Goal: Task Accomplishment & Management: Use online tool/utility

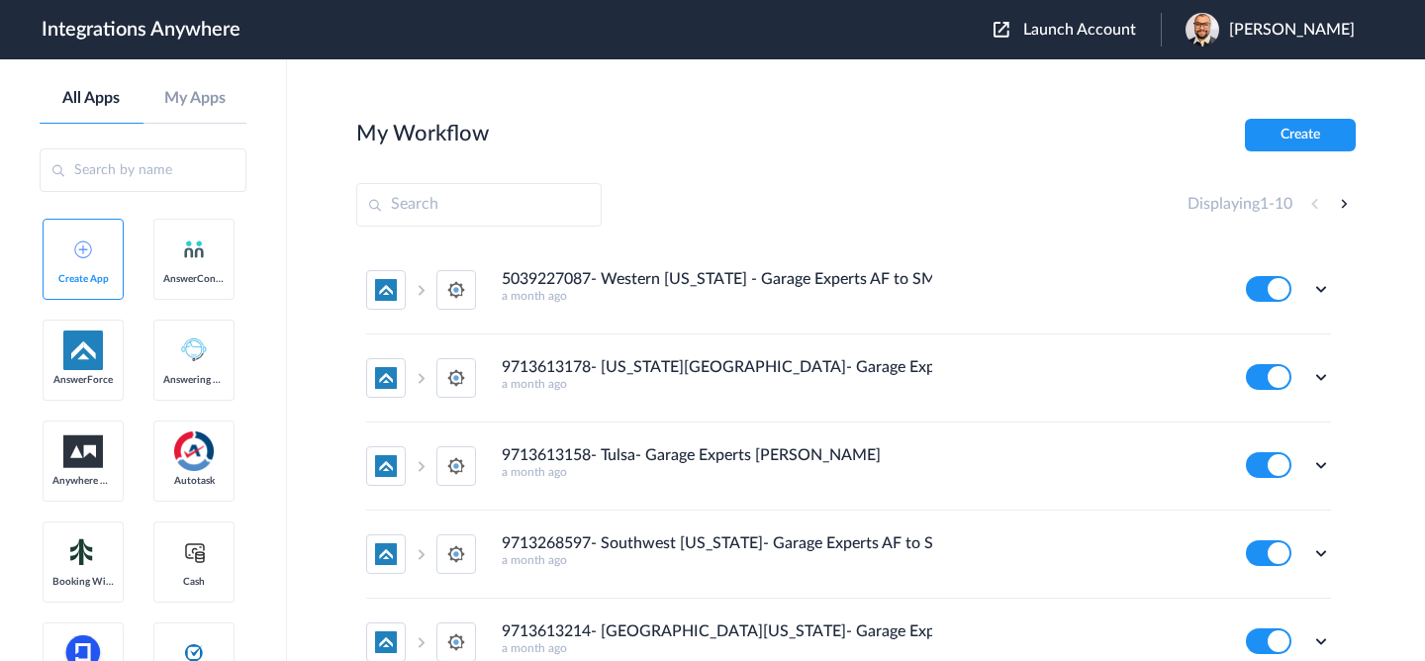
click at [1106, 35] on span "Launch Account" at bounding box center [1079, 30] width 113 height 16
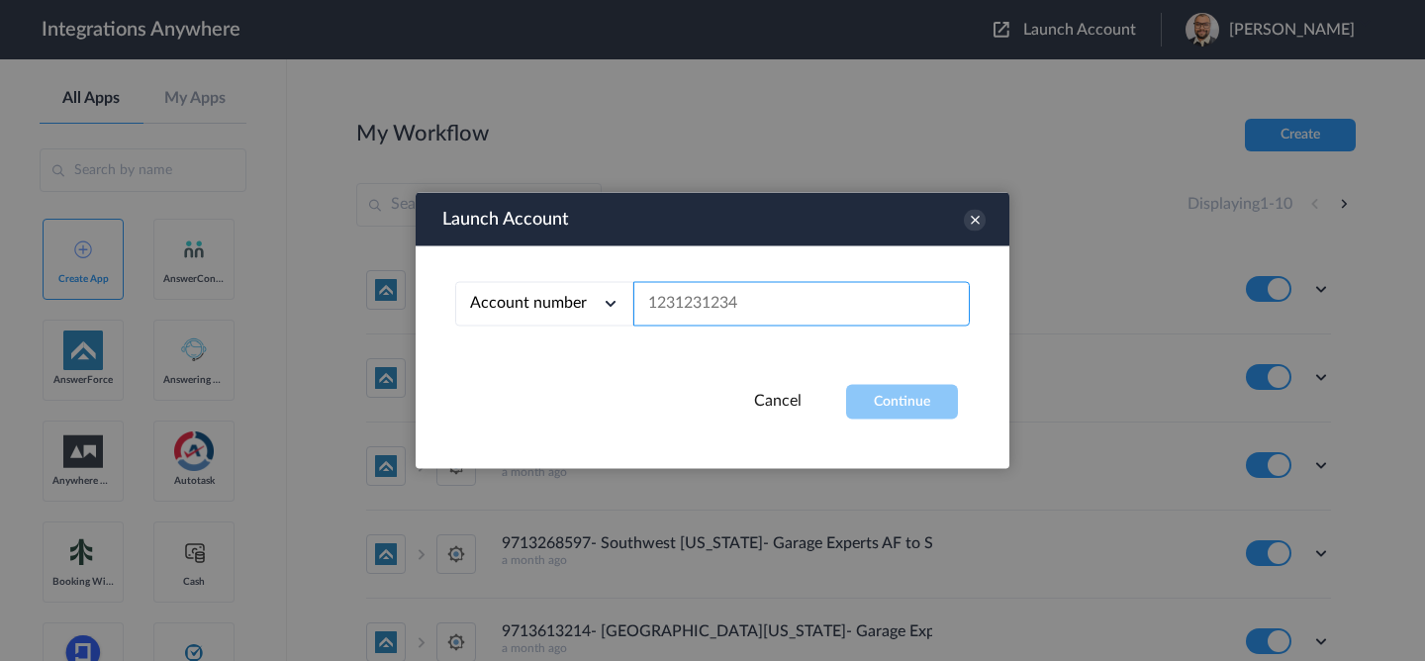
click at [769, 322] on input "text" at bounding box center [801, 304] width 336 height 45
paste input "8667996937"
type input "8667996937"
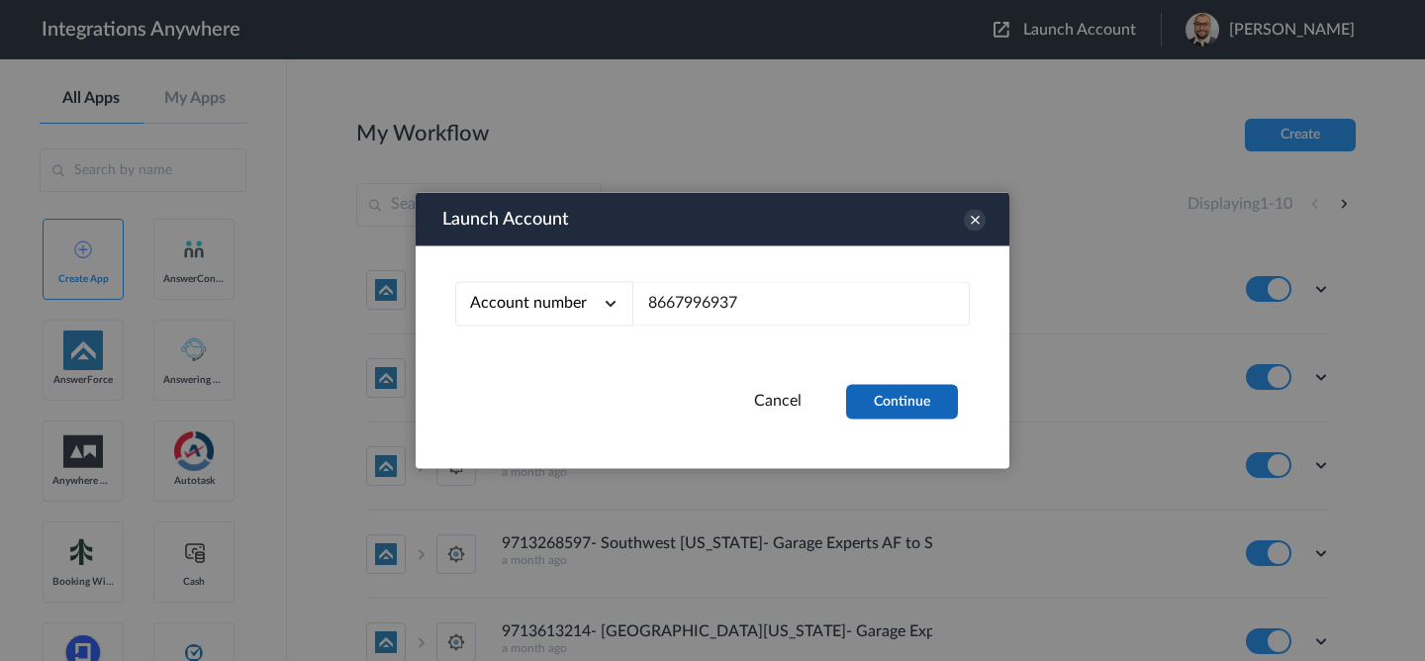
click at [903, 397] on button "Continue" at bounding box center [902, 402] width 112 height 35
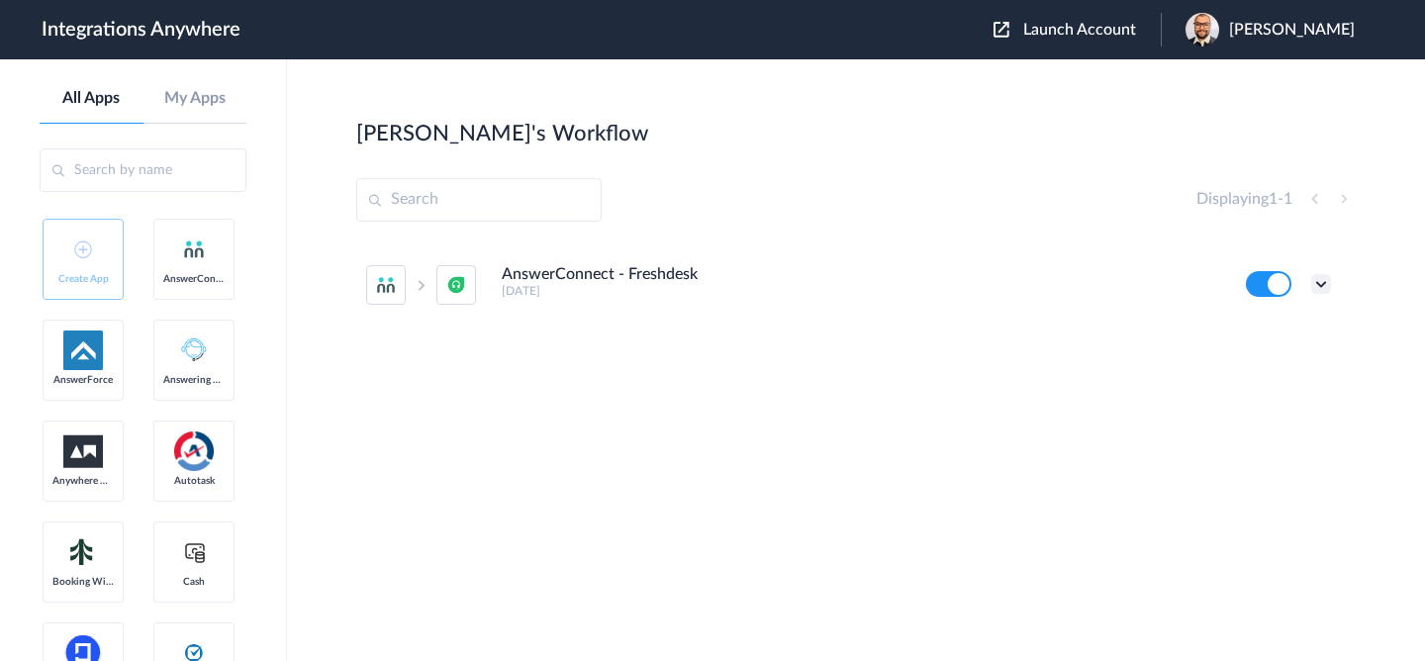
click at [1313, 281] on icon at bounding box center [1321, 284] width 20 height 20
click at [1246, 331] on link "Edit" at bounding box center [1241, 330] width 48 height 14
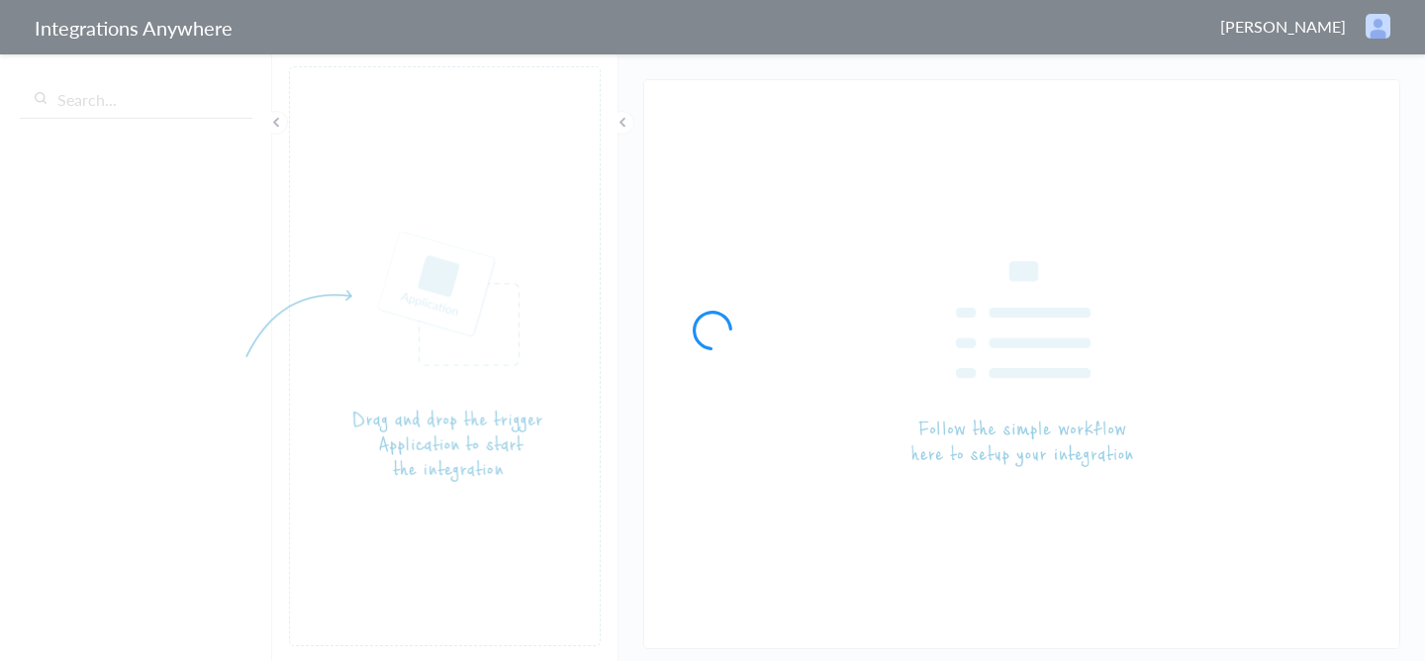
type input "AnswerConnect - Freshdesk"
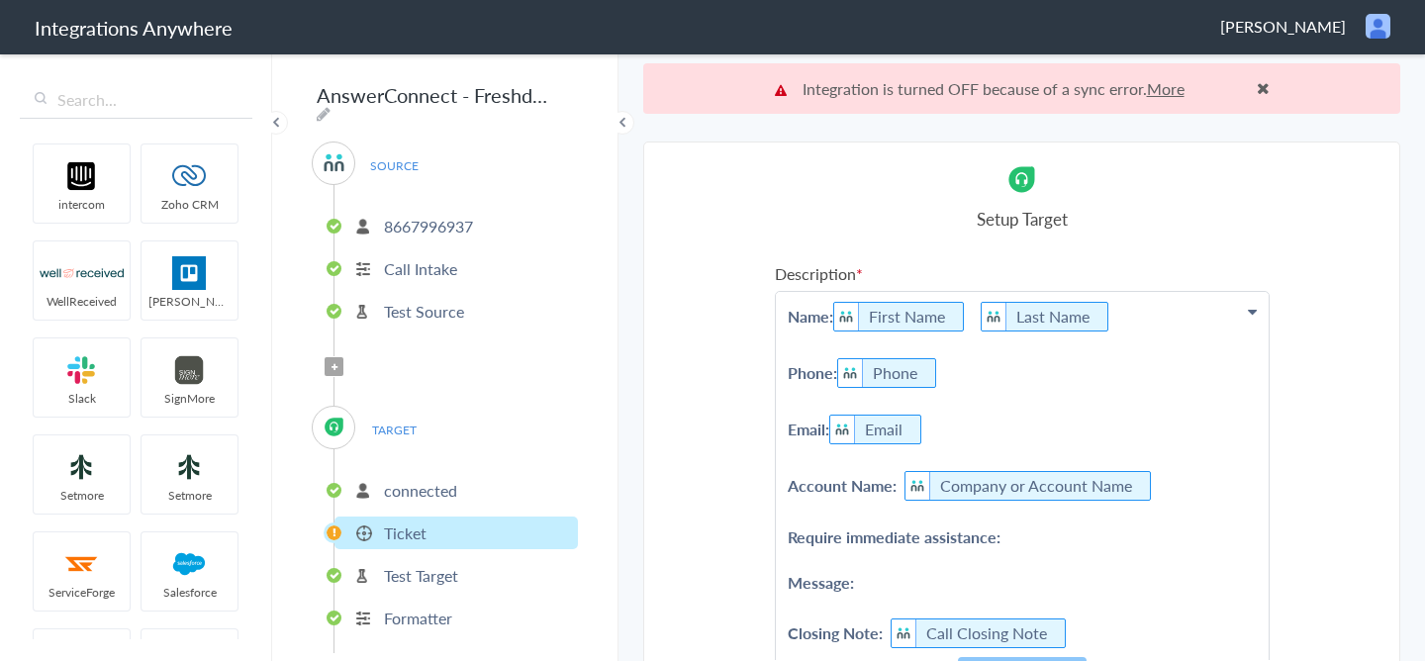
scroll to position [286, 0]
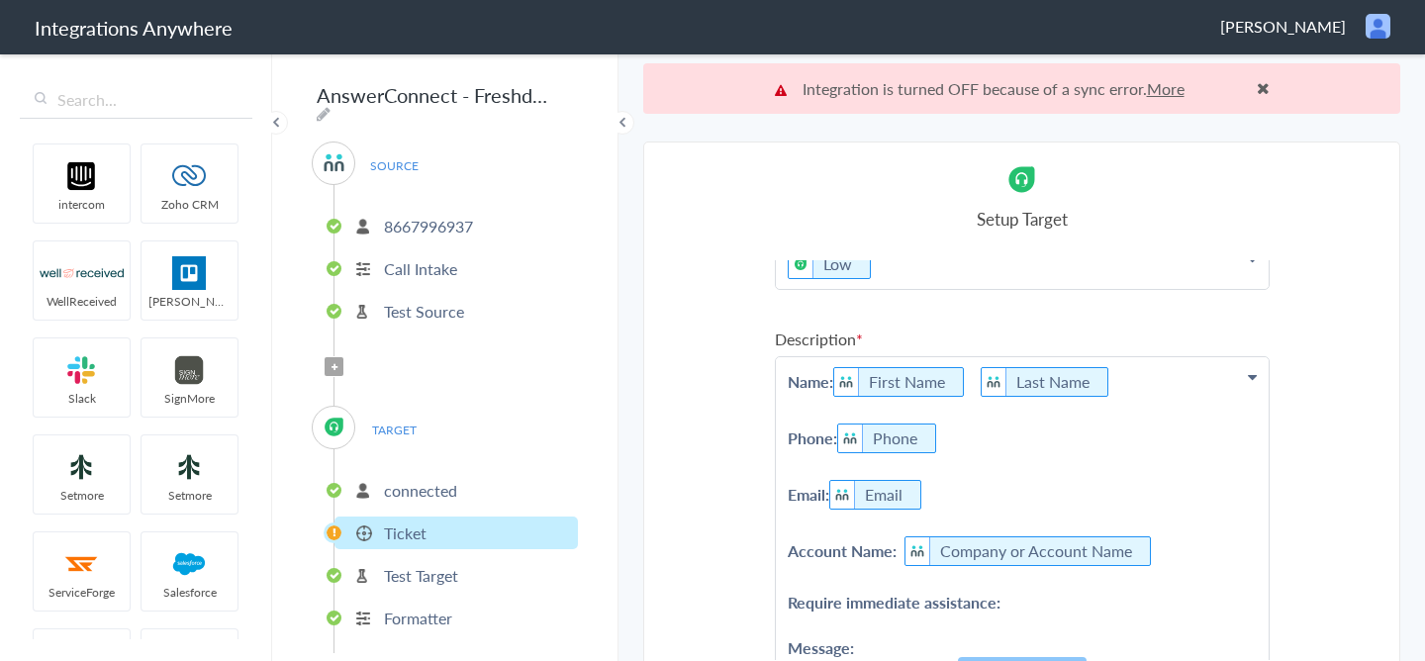
click at [1159, 93] on link "More" at bounding box center [1166, 88] width 38 height 23
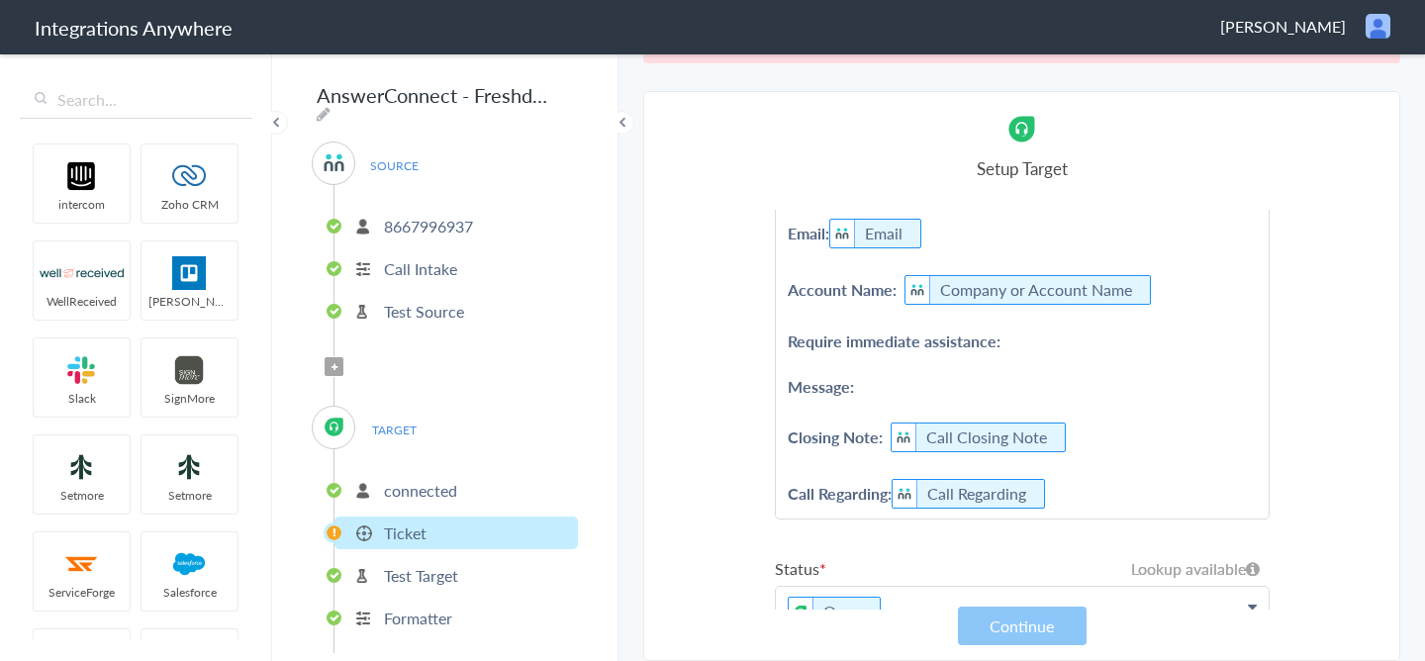
scroll to position [526, 0]
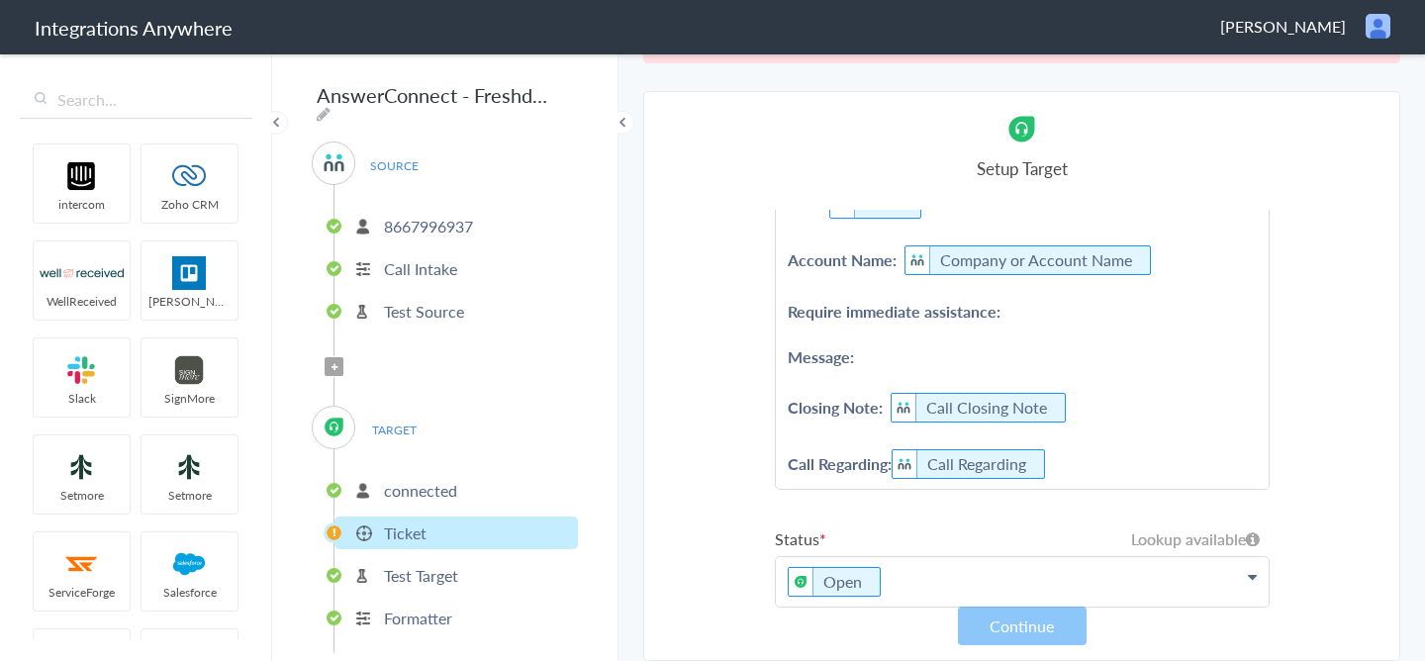
click at [1040, 308] on p "Name: First Name Last Name Phone: Phone Email: Email Account Name: Company or A…" at bounding box center [1022, 277] width 493 height 423
click at [929, 352] on p "Name: First Name Last Name Phone: Phone Email: Email Account Name: Company or A…" at bounding box center [1022, 277] width 493 height 423
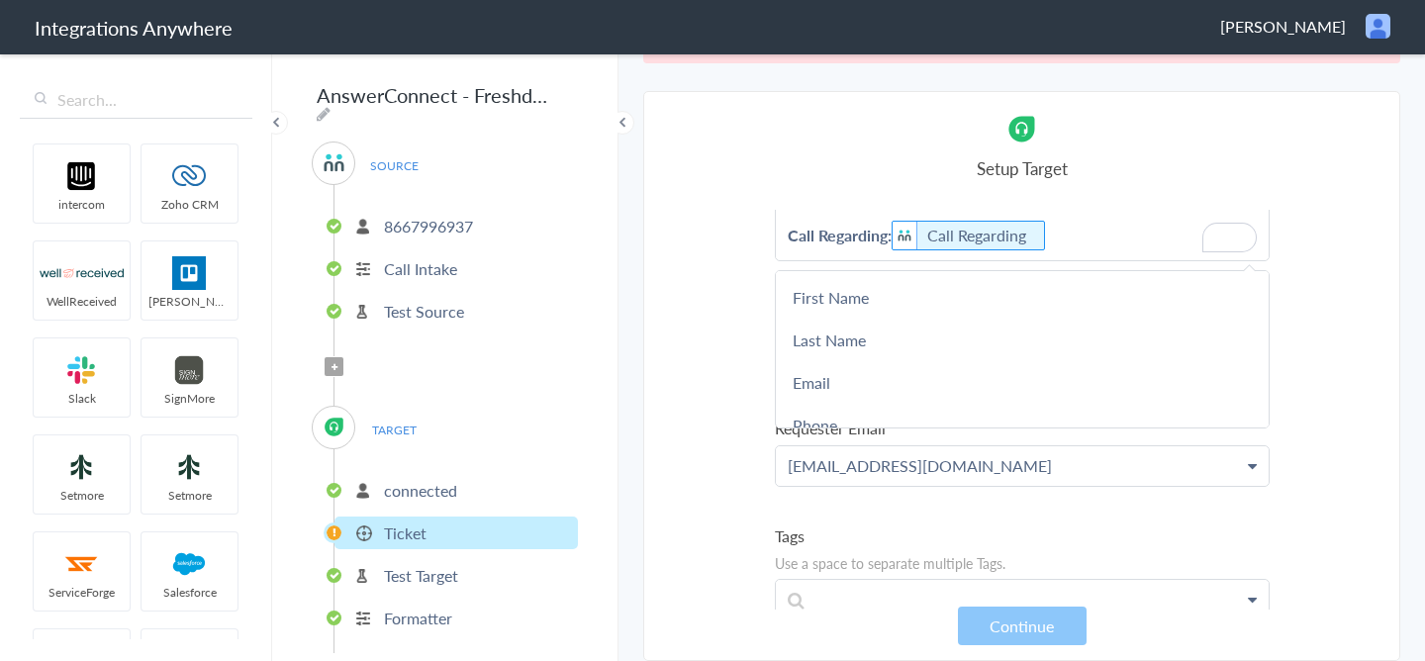
scroll to position [755, 0]
click at [1366, 282] on section "Select Account 8667996937 Rename Delete ([DATE]) 8669444594 Rename Delete ([DAT…" at bounding box center [1021, 376] width 757 height 570
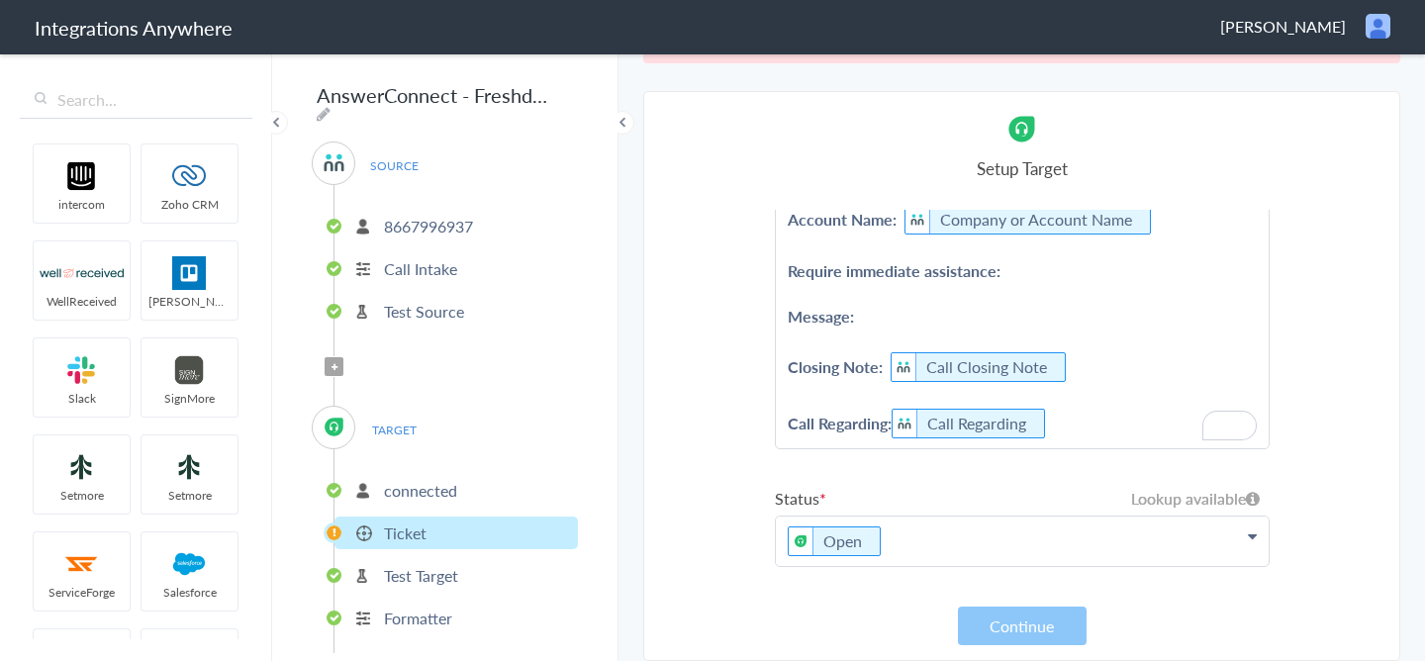
scroll to position [0, 0]
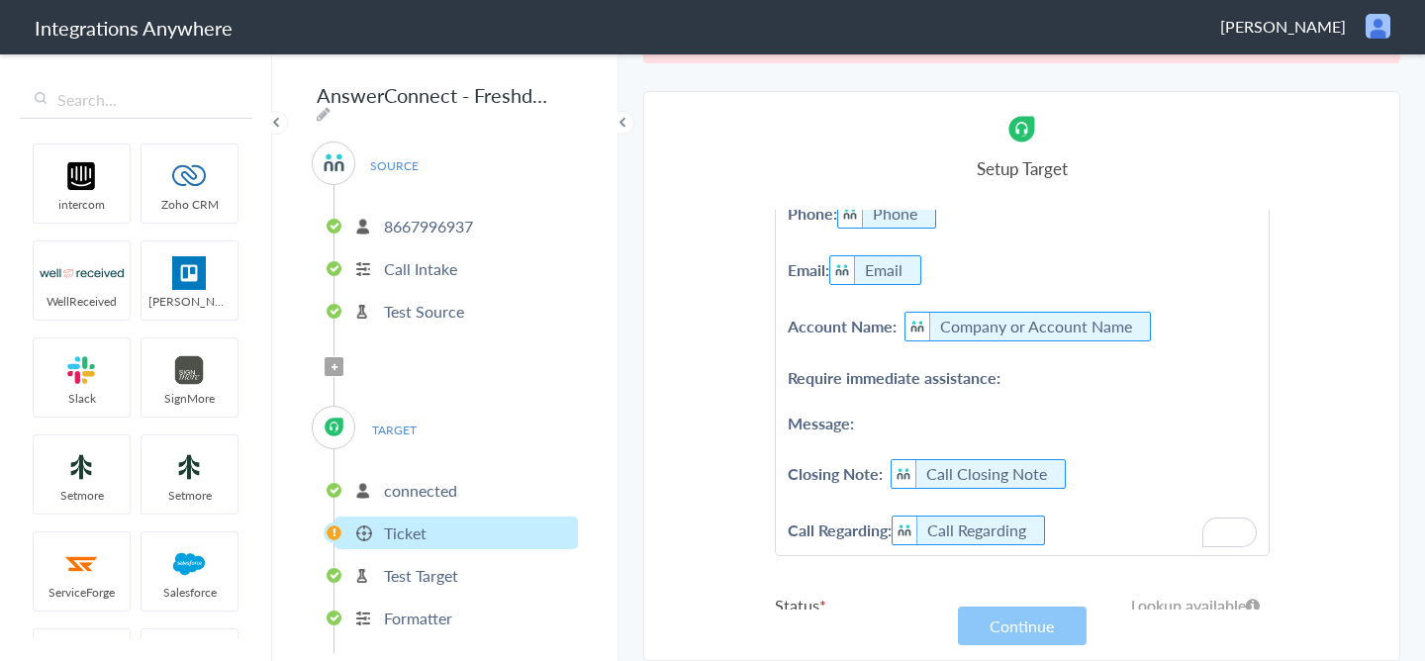
click at [1052, 369] on p "Name: First Name Last Name Phone: Phone Email: Email Account Name: Company or A…" at bounding box center [1022, 344] width 493 height 423
paste p "To enrich screen reader interactions, please activate Accessibility in Grammarl…"
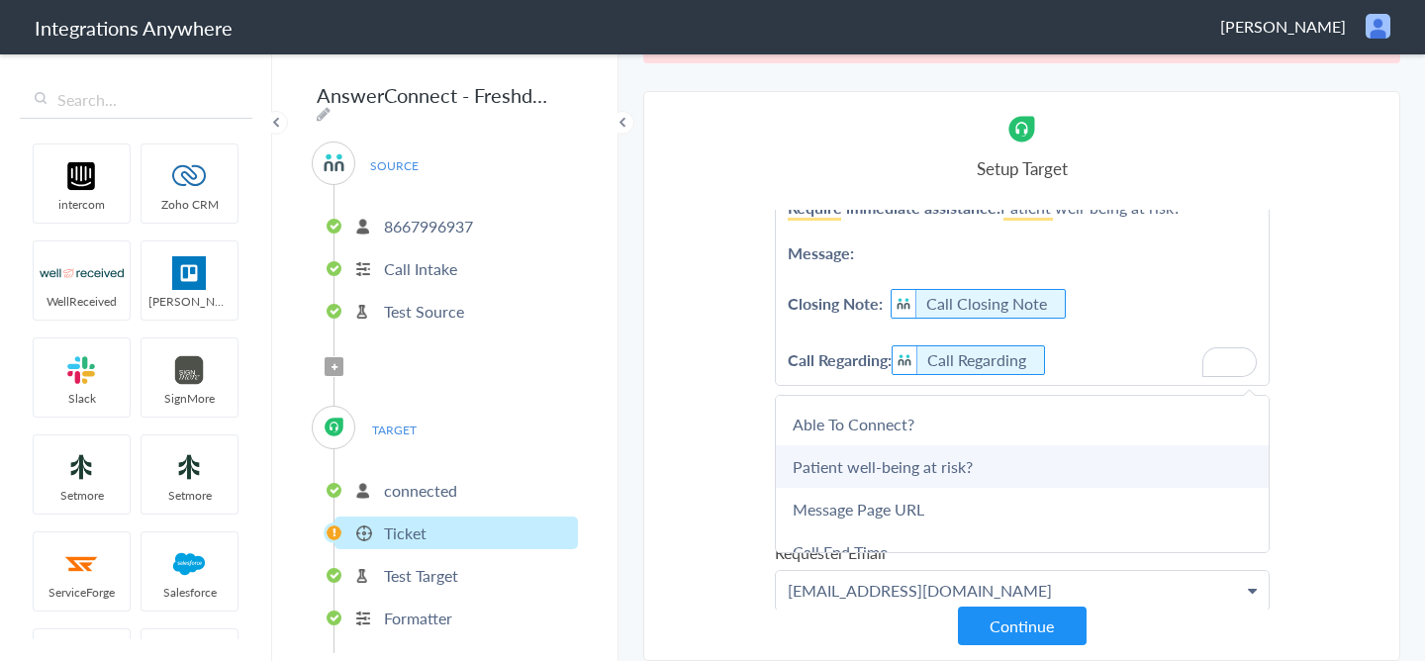
click at [924, 476] on link "Patient well-being at risk?" at bounding box center [1022, 466] width 493 height 43
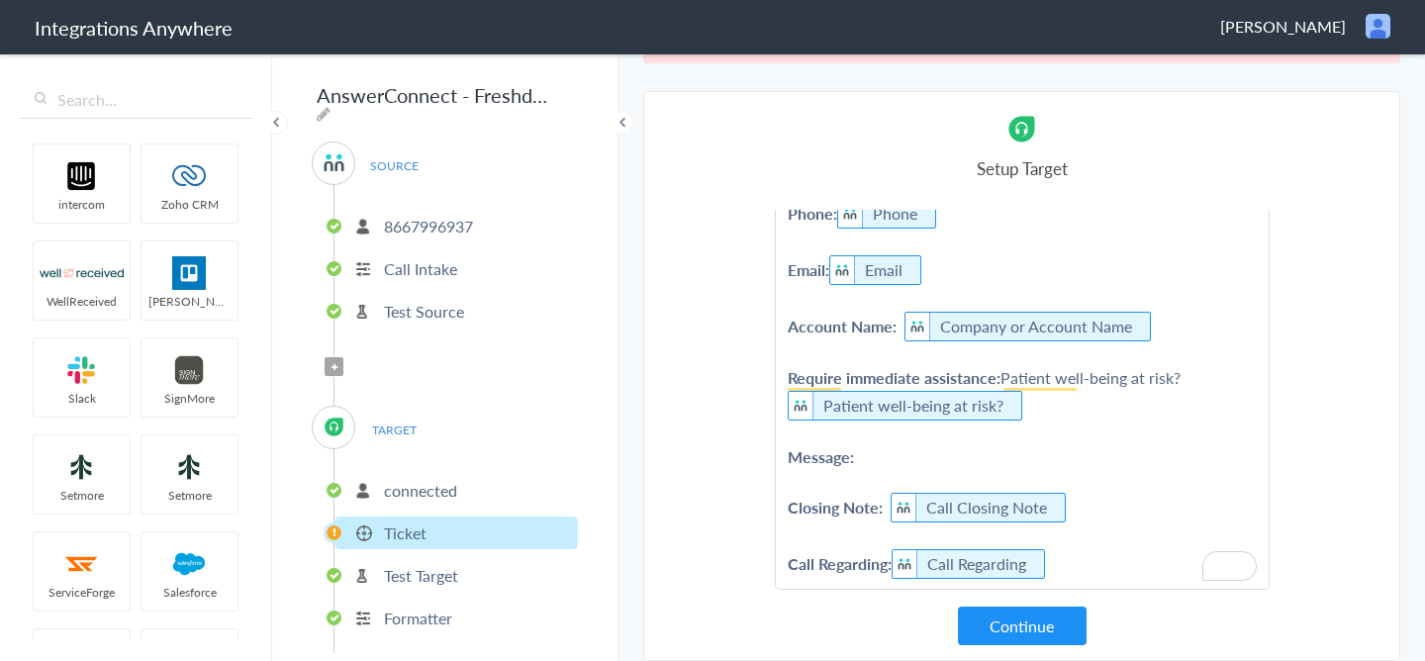
click at [1189, 378] on p "Name: First Name Last Name Phone: Phone Email: Email Account Name: Company or A…" at bounding box center [1022, 361] width 493 height 456
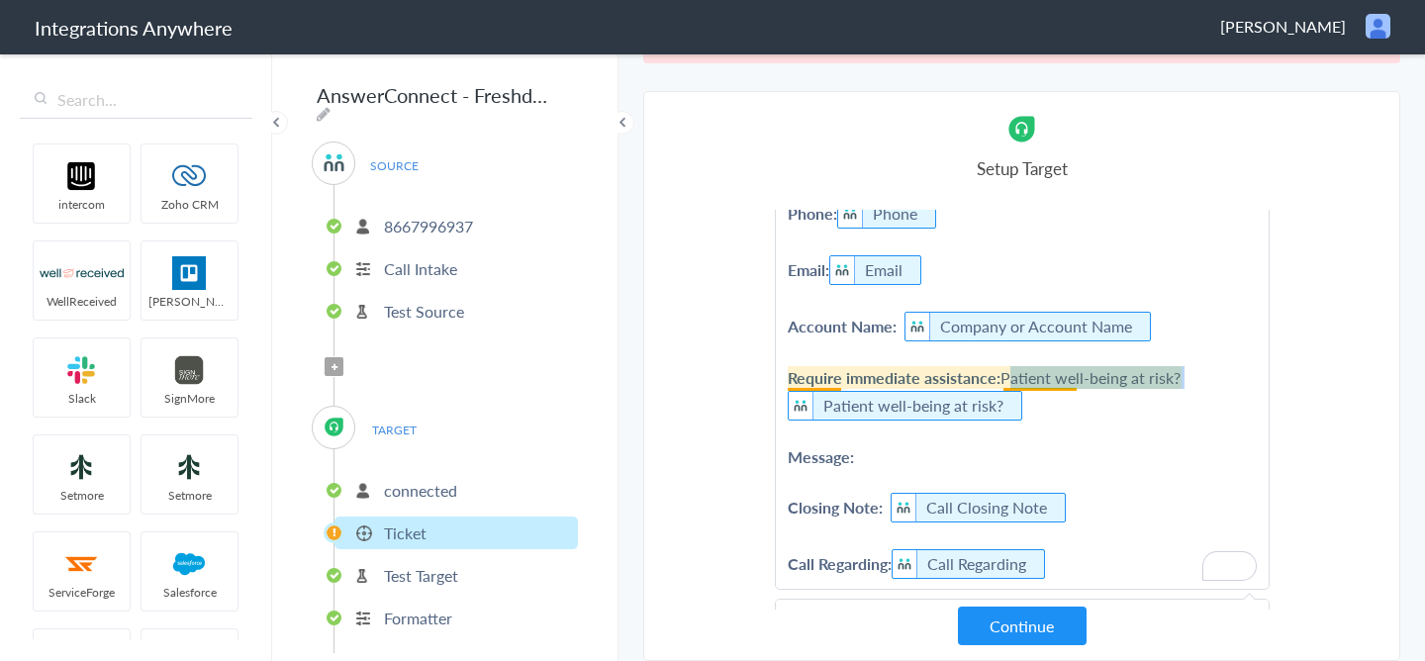
drag, startPoint x: 1189, startPoint y: 378, endPoint x: 1024, endPoint y: 378, distance: 164.3
click at [1024, 378] on p "Name: First Name Last Name Phone: Phone Email: Email Account Name: Company or A…" at bounding box center [1022, 361] width 493 height 456
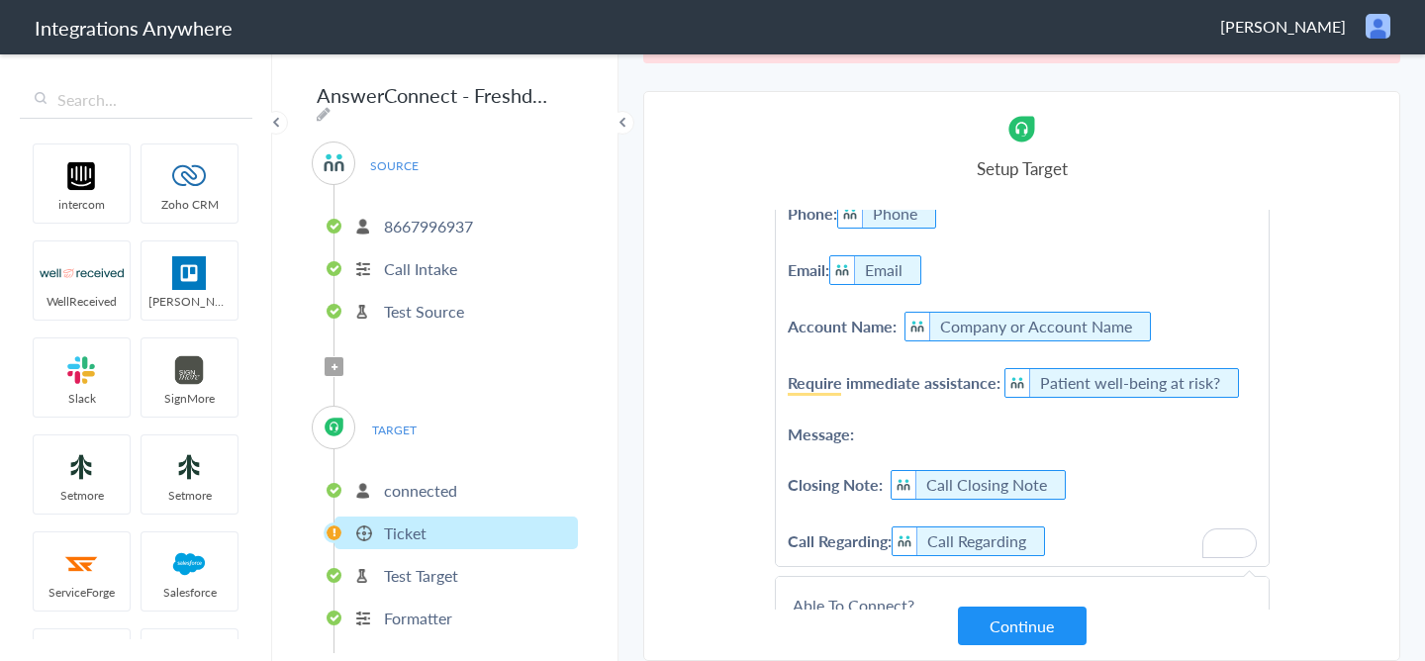
click at [1305, 387] on section "Select Account 8667996937 Rename Delete ([DATE]) 8669444594 Rename Delete ([DAT…" at bounding box center [1021, 376] width 757 height 570
click at [909, 439] on p "Name: First Name Last Name Phone: Phone Email: Email Account Name: Company or A…" at bounding box center [1022, 349] width 493 height 433
click at [1376, 470] on section "Select Account 8667996937 Rename Delete ([DATE]) 8669444594 Rename Delete ([DAT…" at bounding box center [1021, 376] width 757 height 570
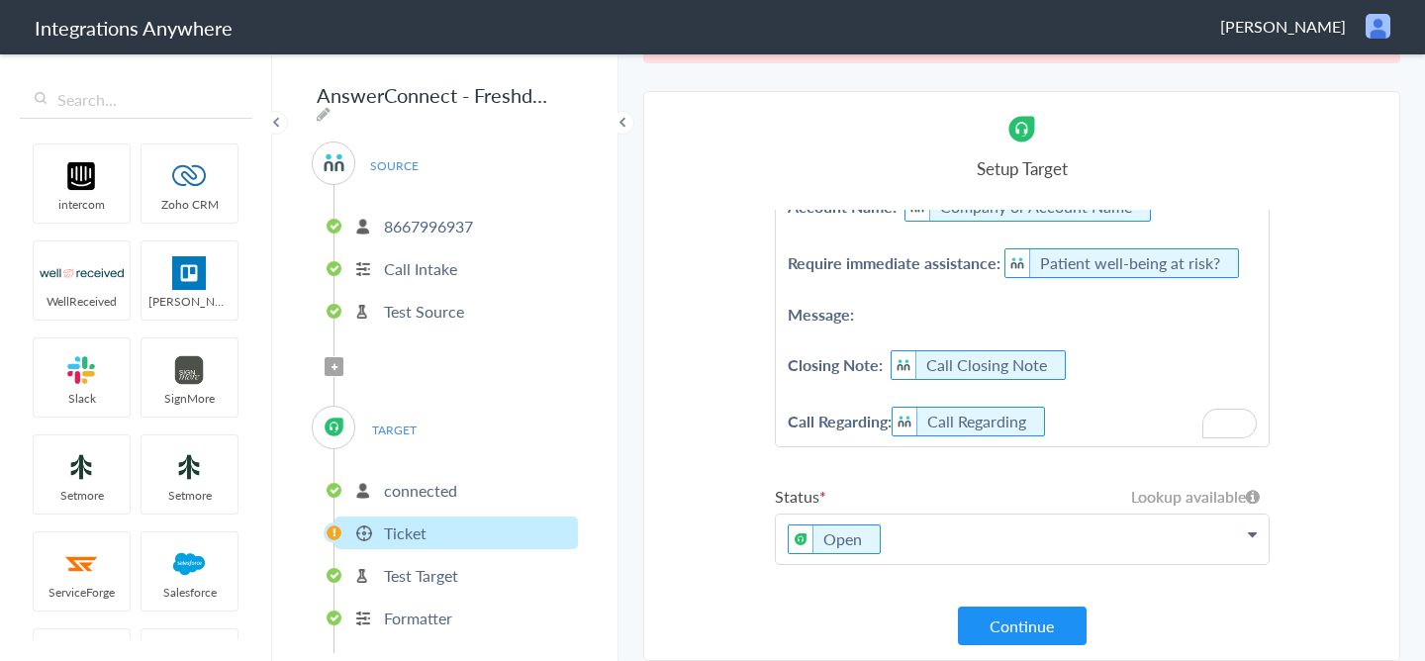
scroll to position [497, 0]
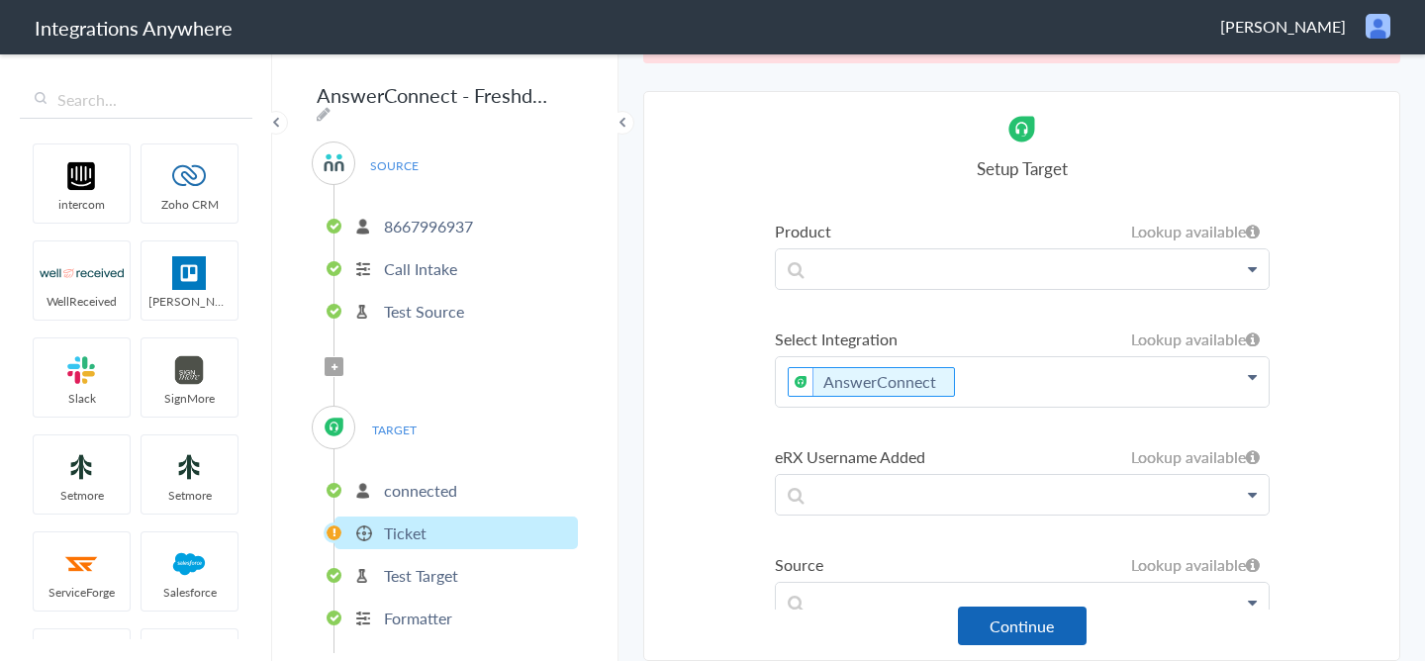
click at [1055, 643] on button "Continue" at bounding box center [1022, 626] width 129 height 39
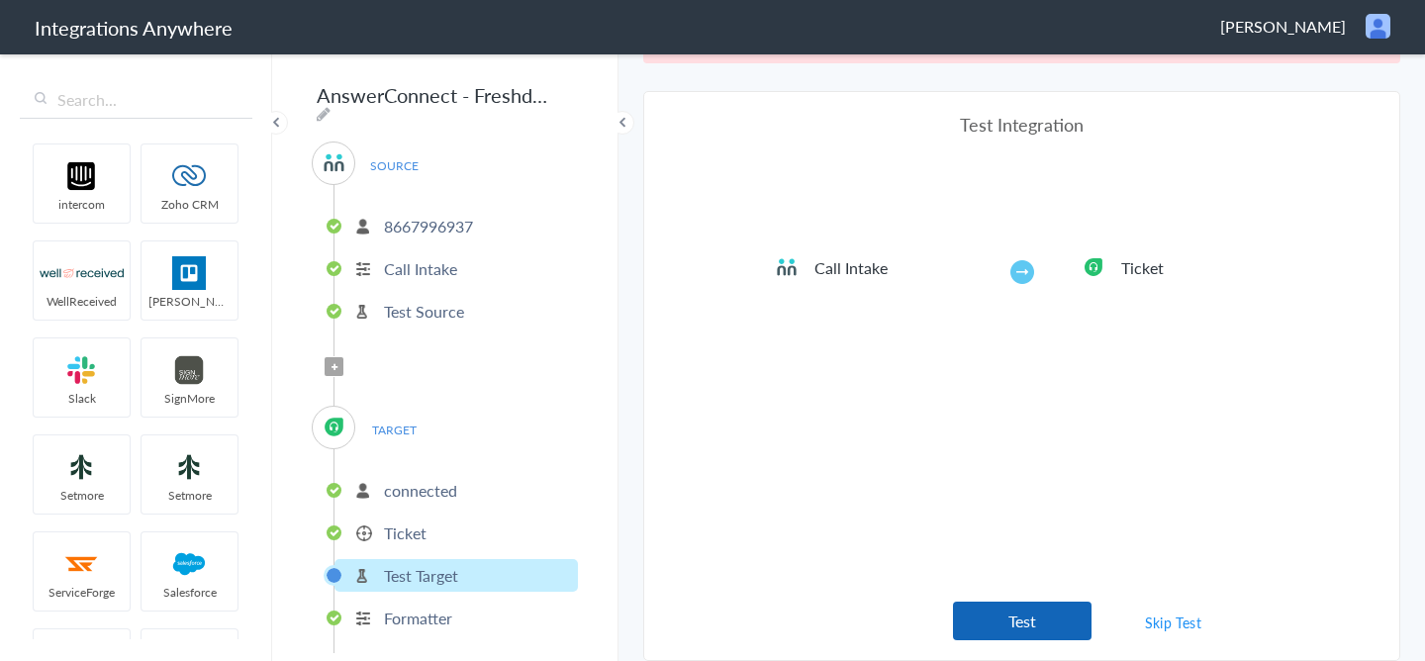
click at [1070, 614] on button "Test" at bounding box center [1022, 621] width 139 height 39
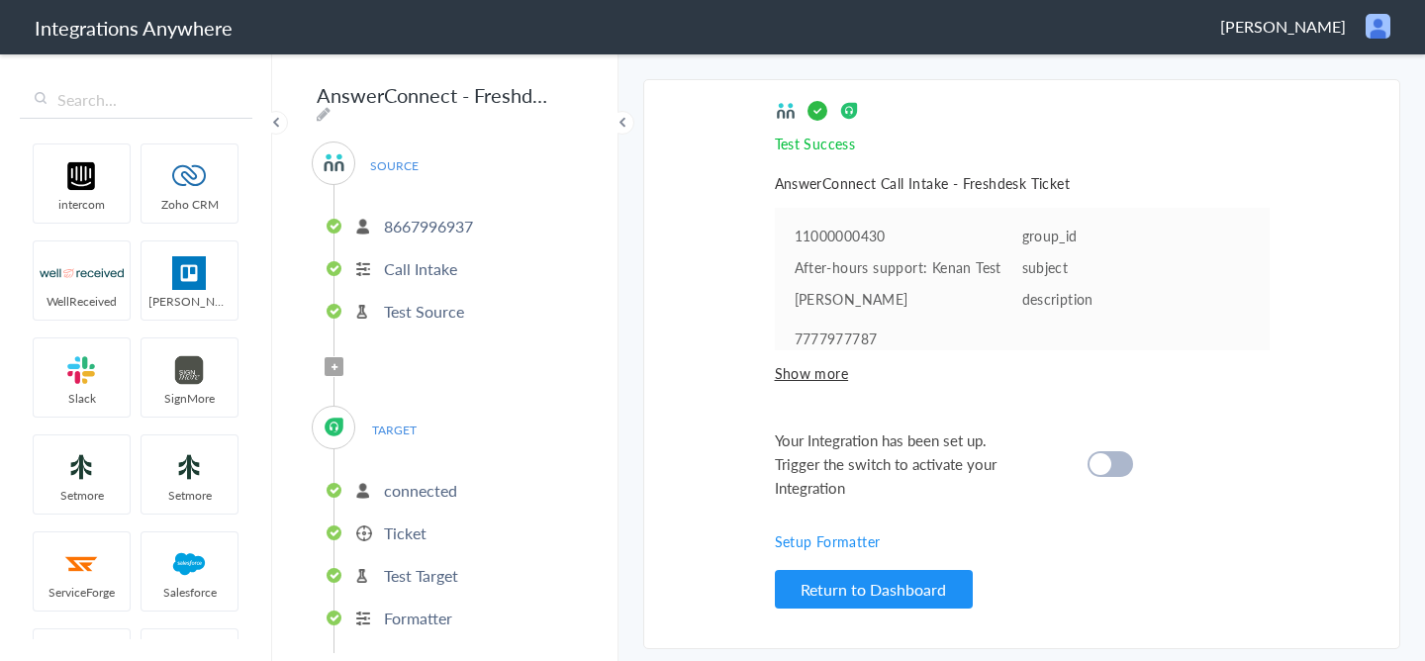
click at [1105, 464] on cite at bounding box center [1101, 464] width 22 height 22
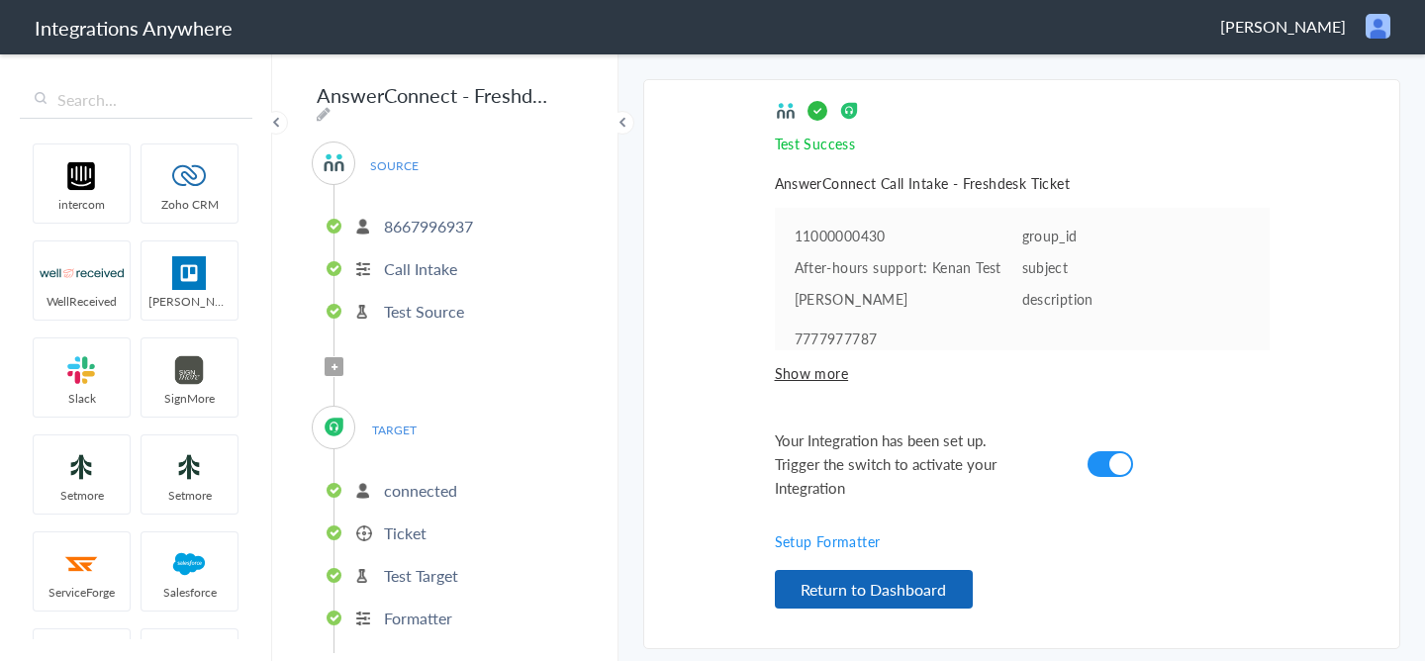
click at [929, 598] on button "Return to Dashboard" at bounding box center [874, 589] width 198 height 39
